Goal: Entertainment & Leisure: Browse casually

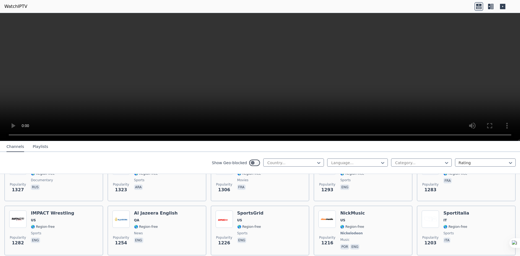
scroll to position [623, 0]
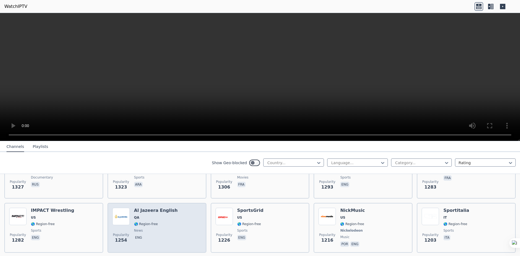
click at [143, 216] on div "Al Jazeera English QA 🌎 Region-free news eng" at bounding box center [156, 228] width 44 height 40
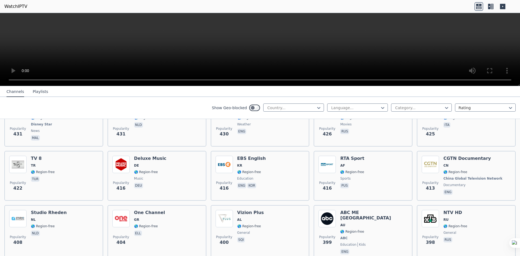
scroll to position [2310, 0]
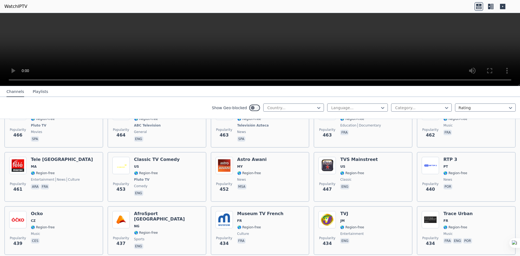
click at [33, 91] on button "Playlists" at bounding box center [40, 92] width 15 height 10
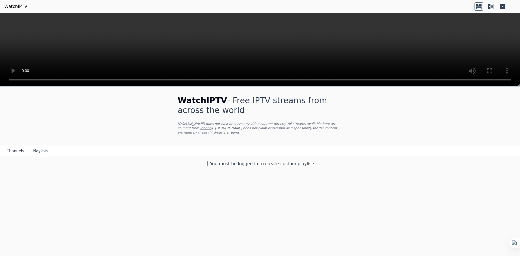
scroll to position [0, 0]
click at [10, 146] on button "Channels" at bounding box center [15, 151] width 18 height 10
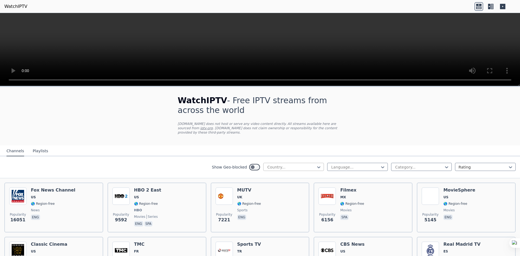
click at [309, 164] on div at bounding box center [291, 166] width 49 height 5
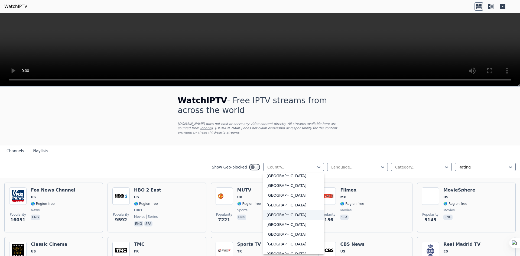
scroll to position [1624, 0]
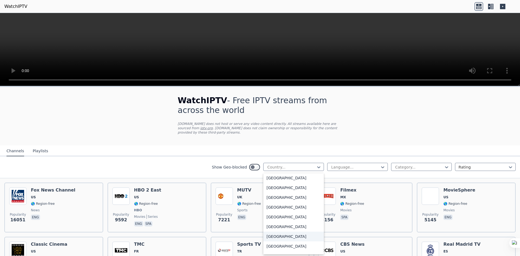
click at [287, 231] on div "[GEOGRAPHIC_DATA]" at bounding box center [293, 236] width 61 height 10
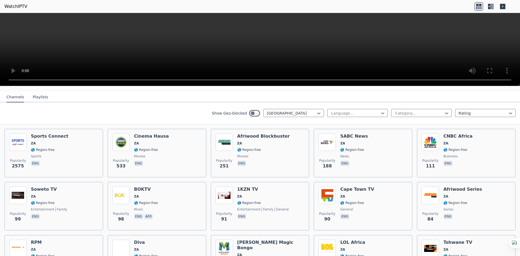
scroll to position [54, 0]
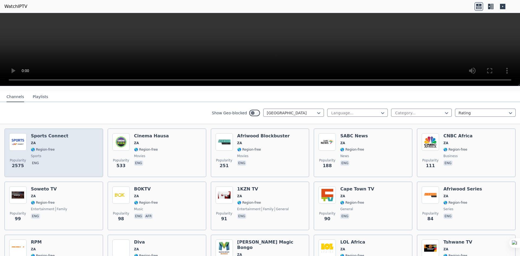
click at [70, 133] on div "Popularity 2575 Sports Connect ZA 🌎 Region-free sports eng" at bounding box center [53, 152] width 89 height 39
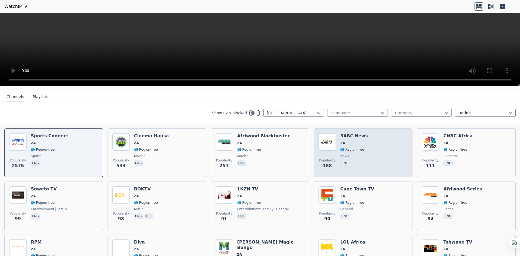
click at [376, 153] on div "Popularity 188 SABC News ZA 🌎 Region-free news eng" at bounding box center [362, 152] width 89 height 39
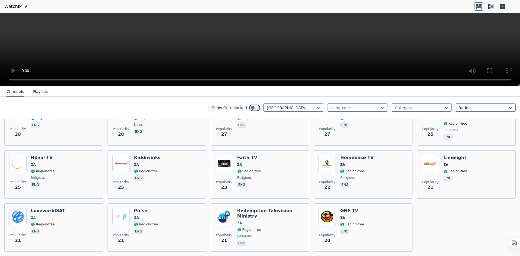
scroll to position [312, 0]
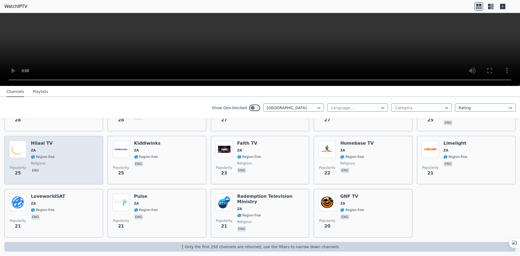
click at [66, 162] on div "Popularity 25 Hilaal TV ZA 🌎 Region-free religious eng" at bounding box center [53, 159] width 89 height 39
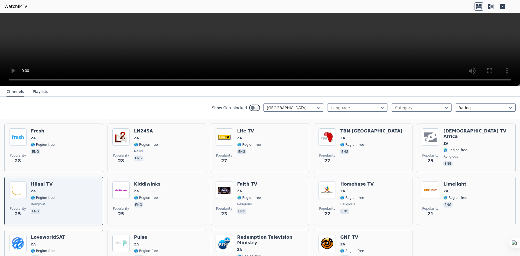
scroll to position [177, 0]
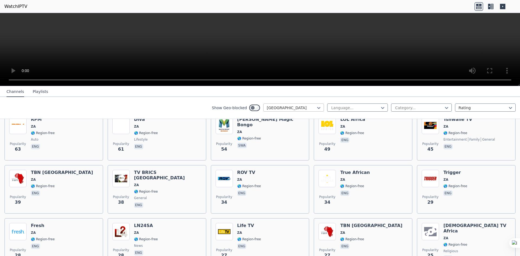
click at [307, 108] on div at bounding box center [291, 107] width 49 height 5
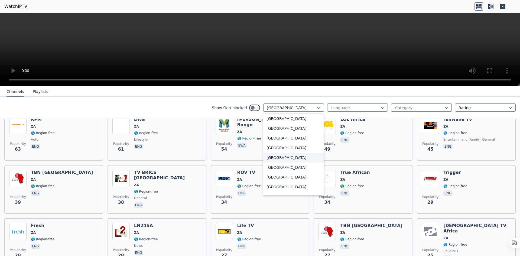
scroll to position [1879, 0]
click at [293, 148] on div "[GEOGRAPHIC_DATA]" at bounding box center [293, 146] width 61 height 10
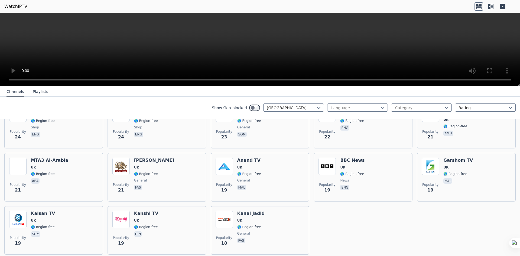
scroll to position [738, 0]
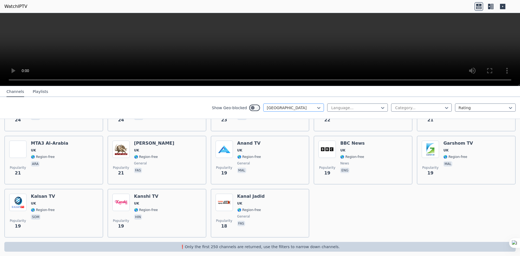
click at [281, 107] on div at bounding box center [291, 107] width 49 height 5
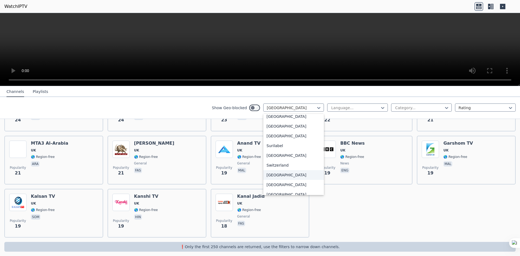
scroll to position [1703, 0]
click at [288, 128] on div "[GEOGRAPHIC_DATA]" at bounding box center [293, 127] width 61 height 10
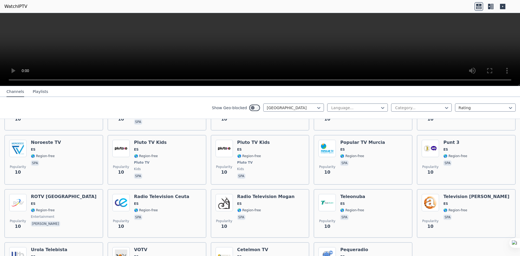
scroll to position [2084, 0]
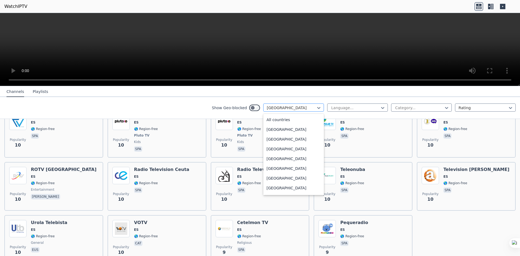
click at [305, 106] on div at bounding box center [291, 107] width 49 height 5
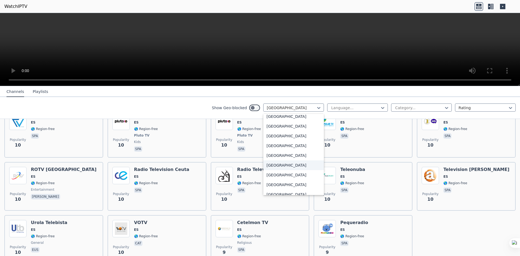
click at [286, 170] on div "[GEOGRAPHIC_DATA]" at bounding box center [293, 165] width 61 height 10
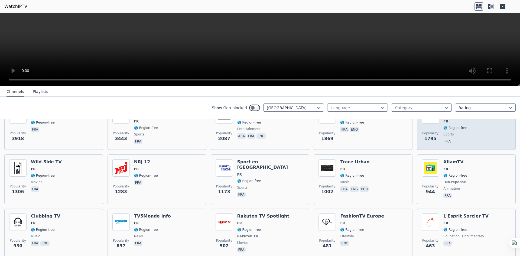
scroll to position [54, 0]
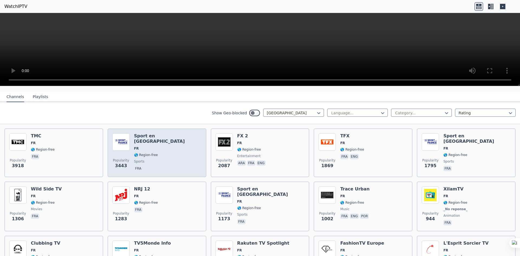
click at [171, 148] on div "Popularity 3443 Sport en [GEOGRAPHIC_DATA] FR 🌎 Region-free sports fra" at bounding box center [156, 152] width 89 height 39
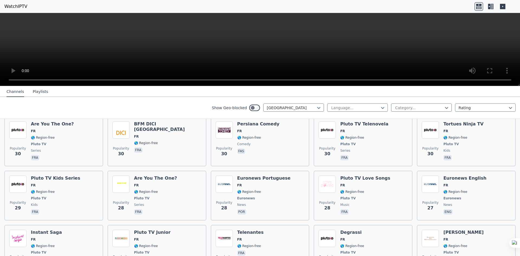
scroll to position [1732, 0]
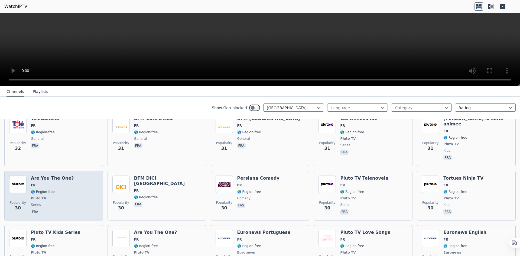
click at [64, 175] on div "Are You The One? FR 🌎 Region-free Pluto TV series fra" at bounding box center [52, 195] width 43 height 40
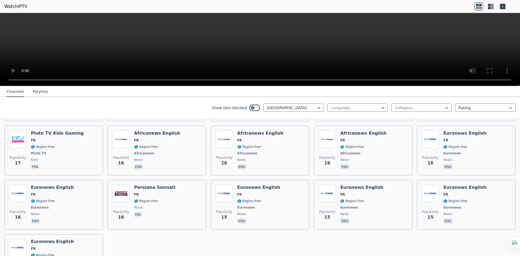
scroll to position [2267, 0]
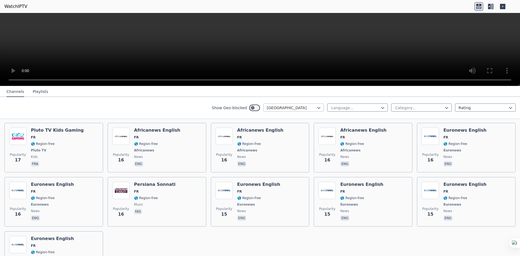
click at [279, 108] on div at bounding box center [291, 107] width 49 height 5
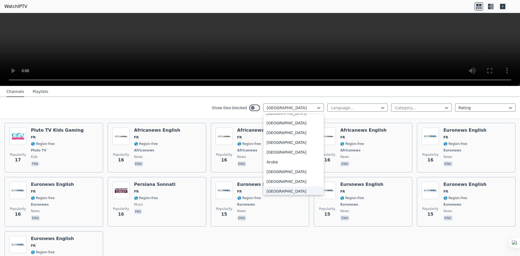
scroll to position [30, 0]
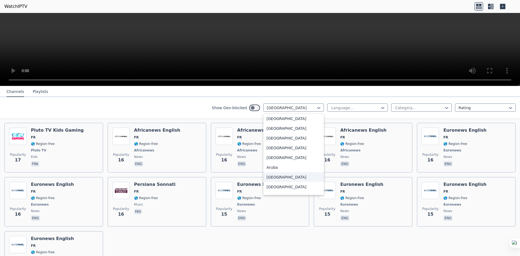
click at [286, 178] on div "[GEOGRAPHIC_DATA]" at bounding box center [293, 177] width 61 height 10
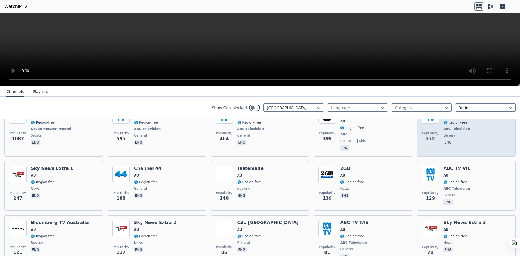
scroll to position [108, 0]
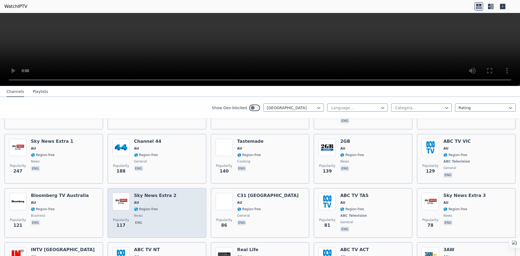
click at [175, 201] on div "Popularity 117 Sky News Extra 2 AU 🌎 Region-free news eng" at bounding box center [156, 213] width 89 height 40
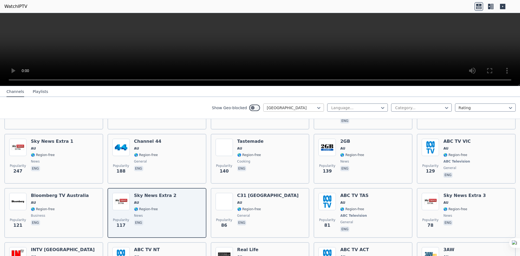
click at [299, 109] on div at bounding box center [291, 107] width 49 height 5
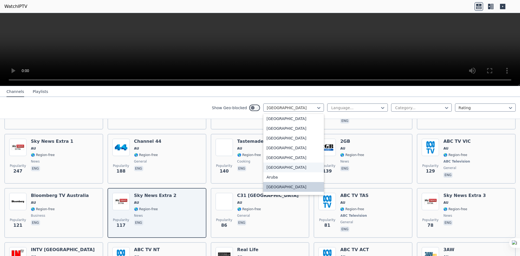
scroll to position [0, 0]
click at [359, 95] on nav "Channels Playlists" at bounding box center [260, 91] width 520 height 11
